Goal: Task Accomplishment & Management: Manage account settings

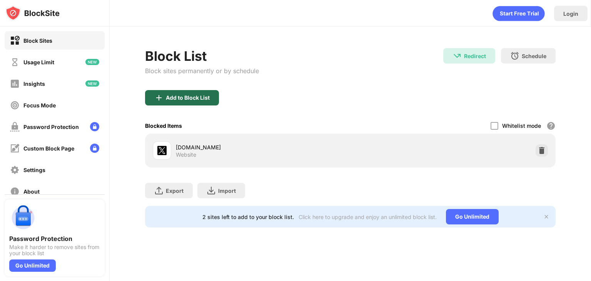
click at [182, 94] on div "Add to Block List" at bounding box center [182, 97] width 74 height 15
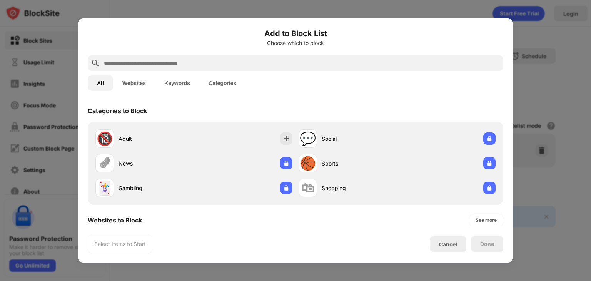
click at [186, 65] on input "text" at bounding box center [301, 63] width 397 height 9
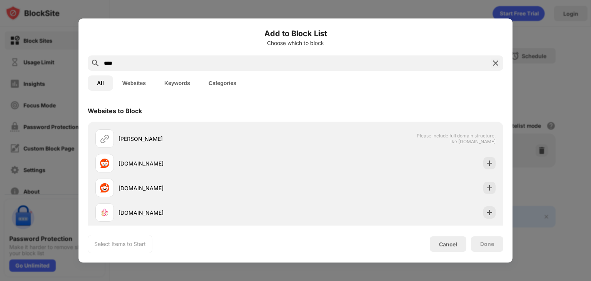
type input "****"
click at [228, 157] on div "[DOMAIN_NAME]" at bounding box center [195, 163] width 200 height 18
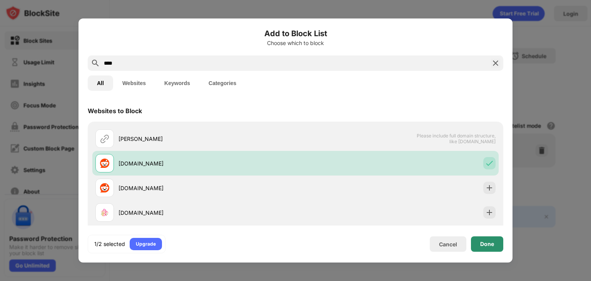
click at [480, 242] on div "Done" at bounding box center [487, 244] width 14 height 6
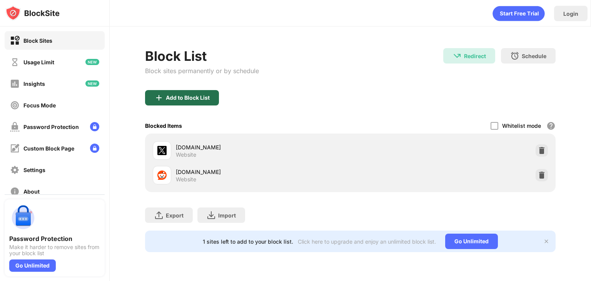
click at [160, 93] on img at bounding box center [158, 97] width 9 height 9
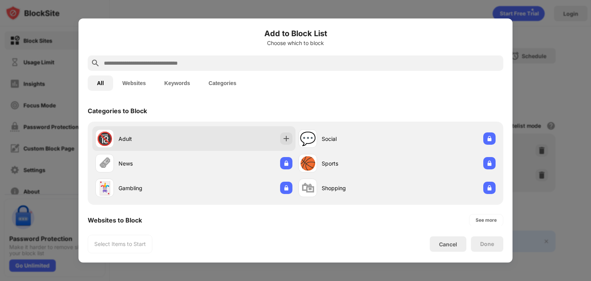
click at [190, 137] on div "🔞 Adult" at bounding box center [144, 138] width 99 height 18
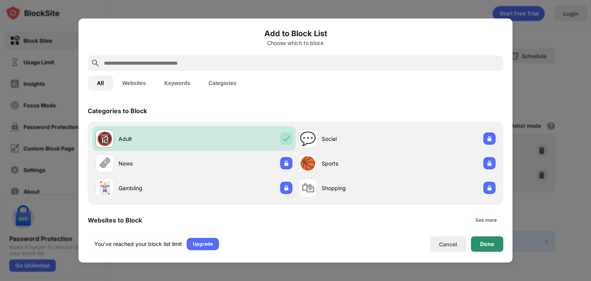
click at [477, 244] on div "Done" at bounding box center [487, 243] width 32 height 15
